Goal: Transaction & Acquisition: Purchase product/service

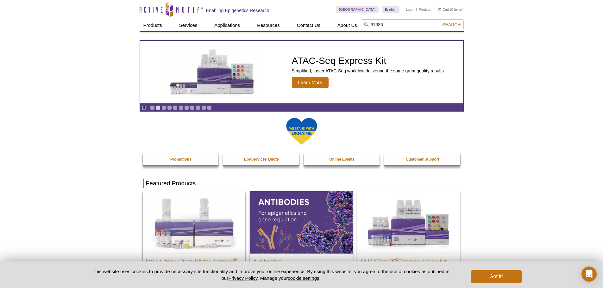
type input "61686"
click at [440, 22] on button "Search" at bounding box center [451, 25] width 22 height 6
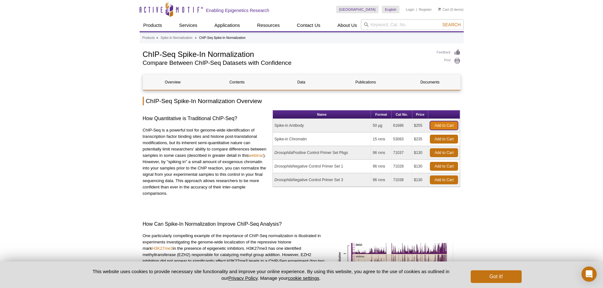
click at [444, 123] on link "Add to Cart" at bounding box center [444, 125] width 28 height 9
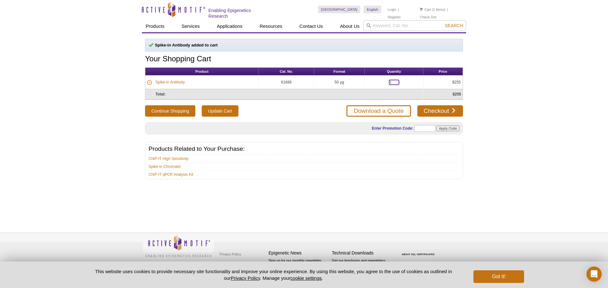
click at [399, 80] on input "1" at bounding box center [394, 82] width 10 height 5
type input "3"
click at [145, 105] on button "Continue Shopping" at bounding box center [170, 110] width 50 height 11
click at [231, 109] on input "Update Cart" at bounding box center [220, 110] width 36 height 11
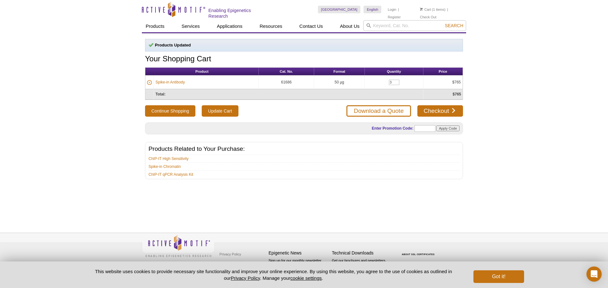
click at [426, 131] on form "Enter Promotion Code: Apply Code" at bounding box center [404, 128] width 111 height 10
click at [422, 125] on input "text" at bounding box center [424, 128] width 21 height 7
type input "SUMMER25"
click at [452, 128] on input "Apply Code" at bounding box center [447, 129] width 23 height 6
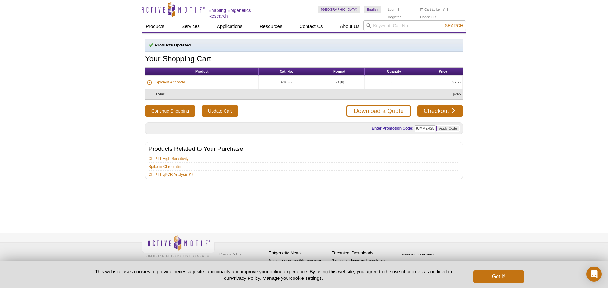
scroll to position [0, 0]
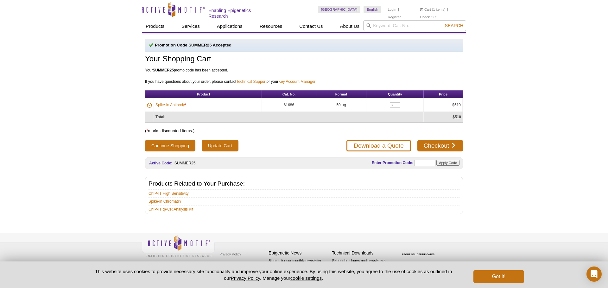
click at [567, 91] on div "Active Motif Logo Enabling Epigenetics Research 1 Search Skip to content Active…" at bounding box center [304, 144] width 608 height 288
